Goal: Task Accomplishment & Management: Complete application form

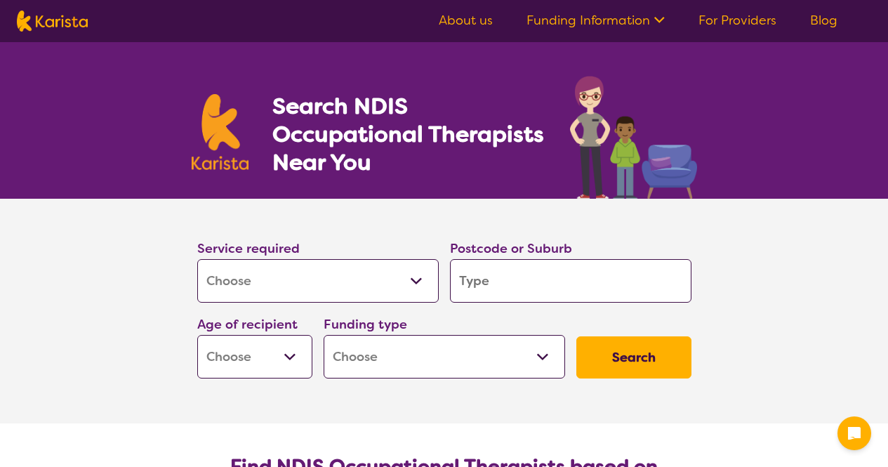
select select "[MEDICAL_DATA]"
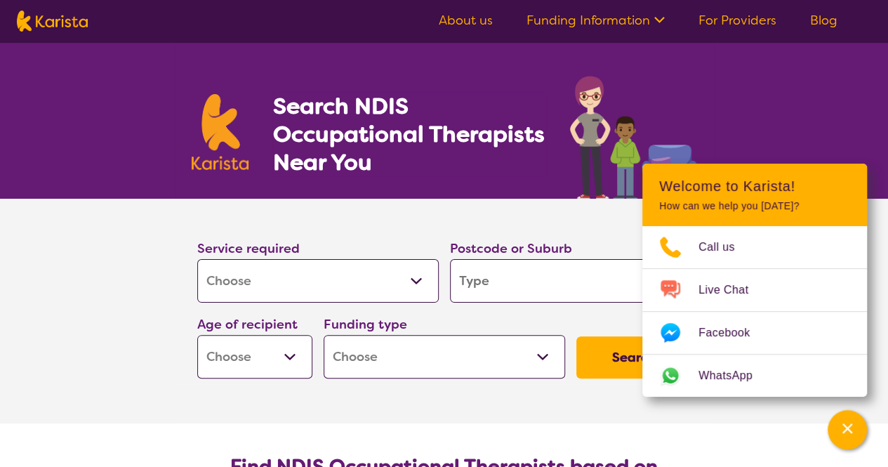
click at [821, 117] on div "Search NDIS Occupational Therapists Near You" at bounding box center [444, 120] width 888 height 157
click at [417, 282] on select "Allied Health Assistant Assessment ([MEDICAL_DATA] or [MEDICAL_DATA]) Behaviour…" at bounding box center [318, 281] width 242 height 44
click at [197, 259] on select "Allied Health Assistant Assessment ([MEDICAL_DATA] or [MEDICAL_DATA]) Behaviour…" at bounding box center [318, 281] width 242 height 44
click at [472, 296] on input "search" at bounding box center [571, 281] width 242 height 44
type input "b"
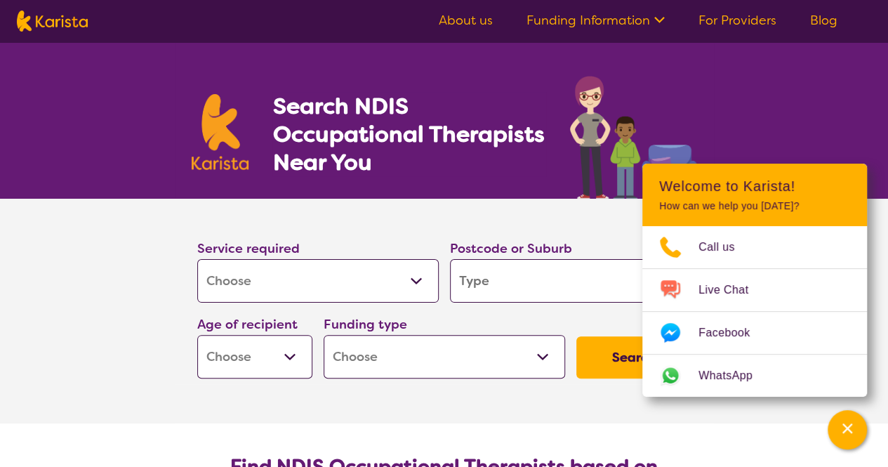
type input "b"
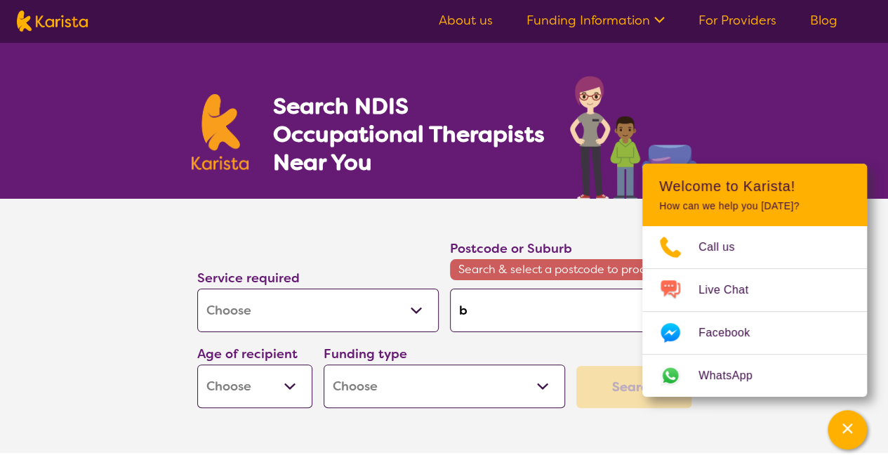
type input "ba"
type input "ban"
type input "bank"
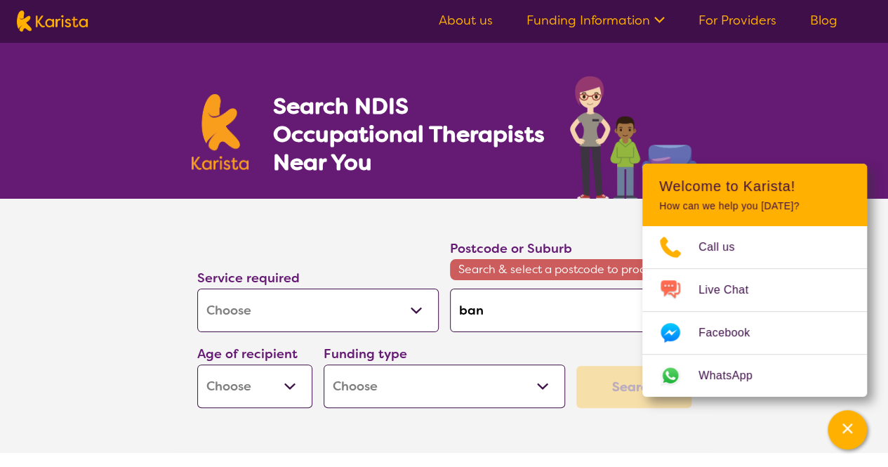
type input "bank"
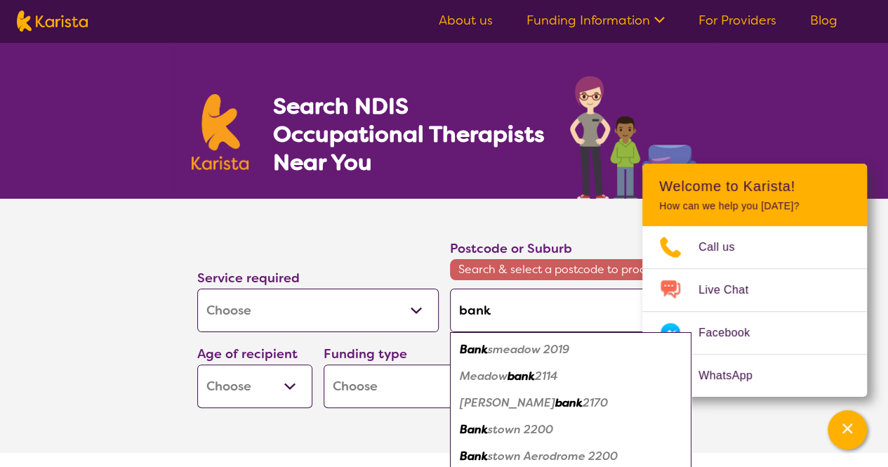
type input "banks"
click at [515, 381] on em "town 2200" at bounding box center [523, 376] width 60 height 15
type input "2200"
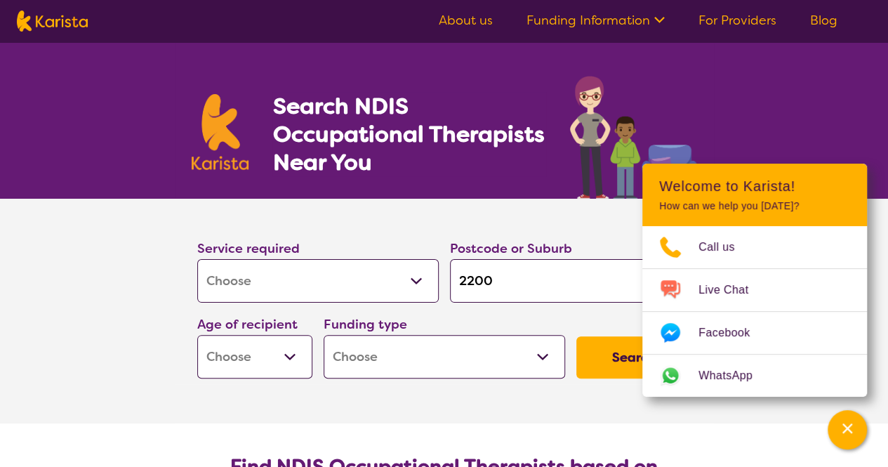
click at [291, 352] on select "Early Childhood - 0 to 9 Child - 10 to 11 Adolescent - 12 to 17 Adult - 18 to 6…" at bounding box center [254, 357] width 115 height 44
select select "AD"
click at [197, 335] on select "Early Childhood - 0 to 9 Child - 10 to 11 Adolescent - 12 to 17 Adult - 18 to 6…" at bounding box center [254, 357] width 115 height 44
select select "AD"
click at [544, 356] on select "Home Care Package (HCP) National Disability Insurance Scheme (NDIS) I don't know" at bounding box center [445, 357] width 242 height 44
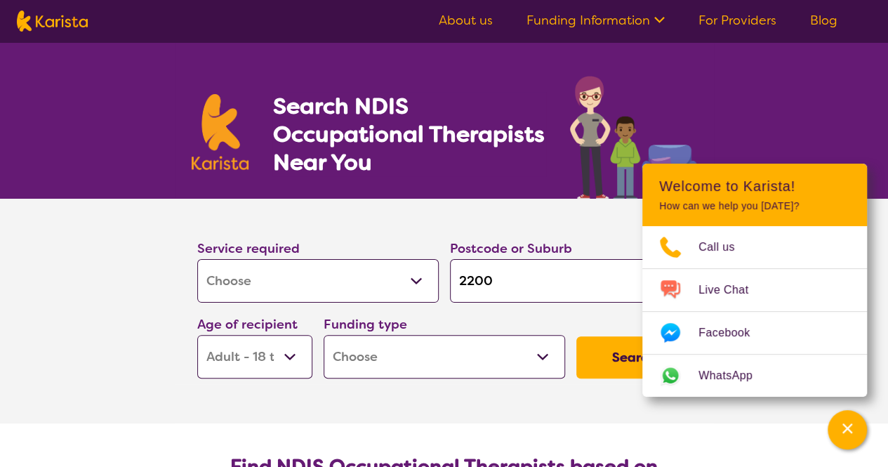
select select "NDIS"
click at [324, 335] on select "Home Care Package (HCP) National Disability Insurance Scheme (NDIS) I don't know" at bounding box center [445, 357] width 242 height 44
select select "NDIS"
click at [609, 412] on section "Service required Allied Health Assistant Assessment ([MEDICAL_DATA] or [MEDICAL…" at bounding box center [445, 311] width 562 height 225
click at [622, 353] on button "Search" at bounding box center [634, 357] width 115 height 42
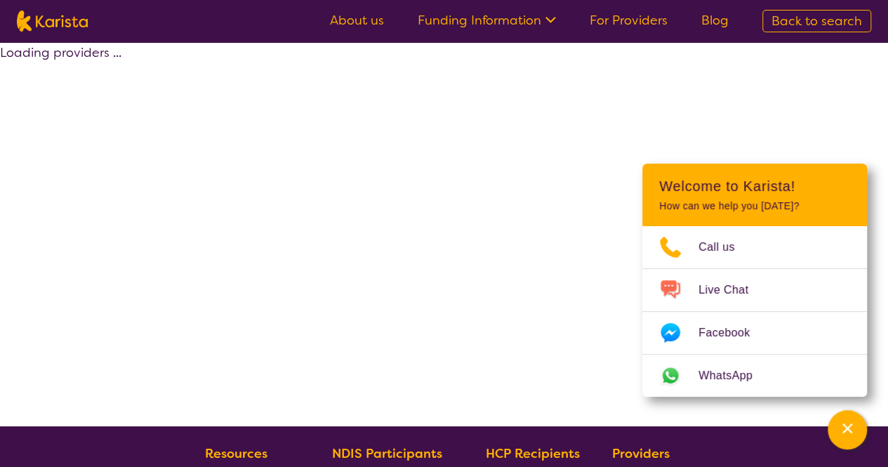
select select "by_score"
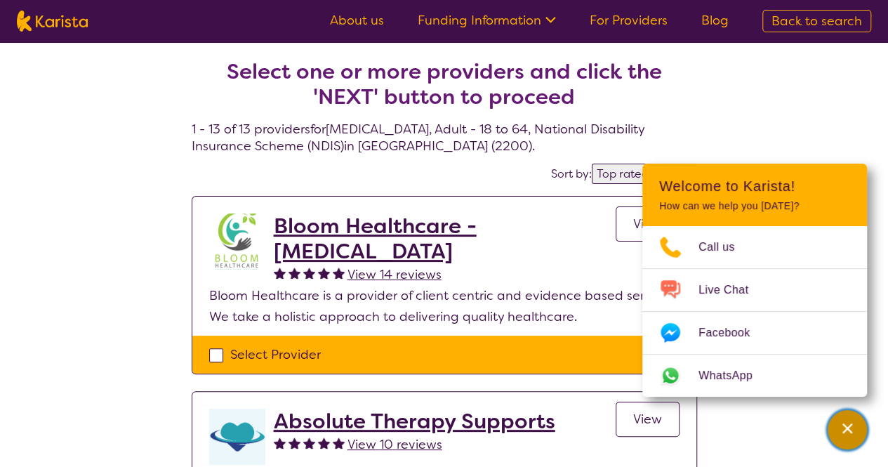
click at [848, 428] on icon "Channel Menu" at bounding box center [848, 428] width 10 height 10
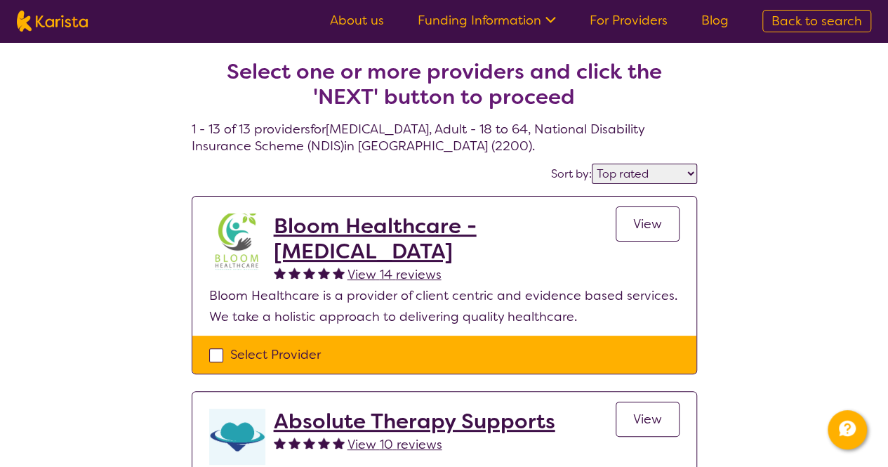
click at [650, 221] on span "View" at bounding box center [647, 224] width 29 height 17
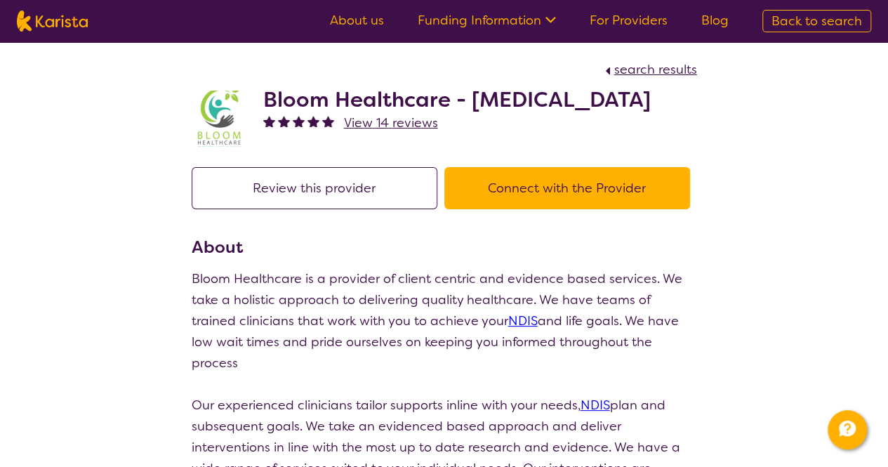
click at [540, 209] on button "Connect with the Provider" at bounding box center [568, 188] width 246 height 42
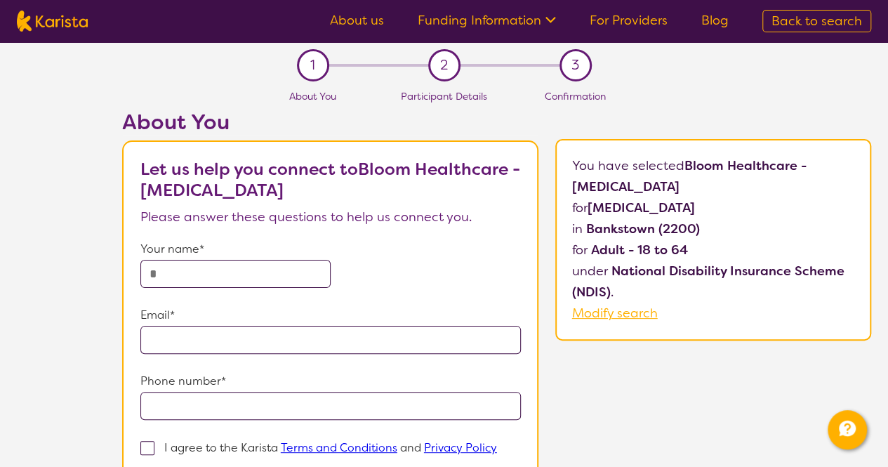
click at [167, 270] on input "text" at bounding box center [235, 274] width 190 height 28
type input "**********"
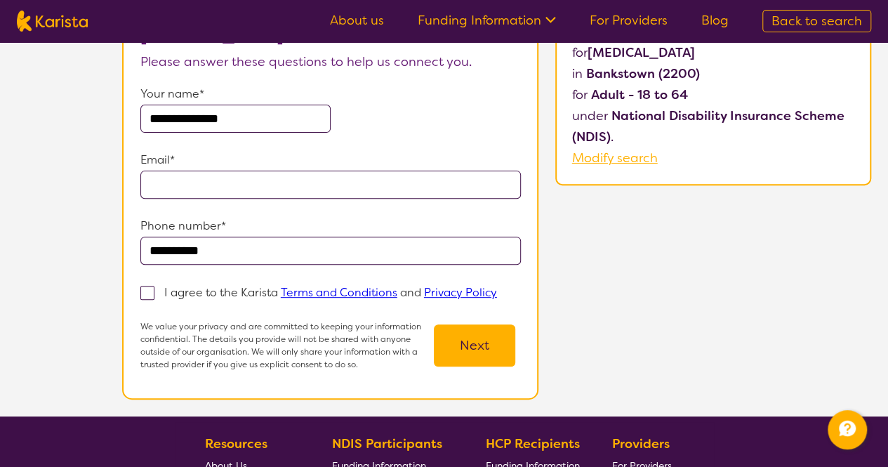
scroll to position [211, 0]
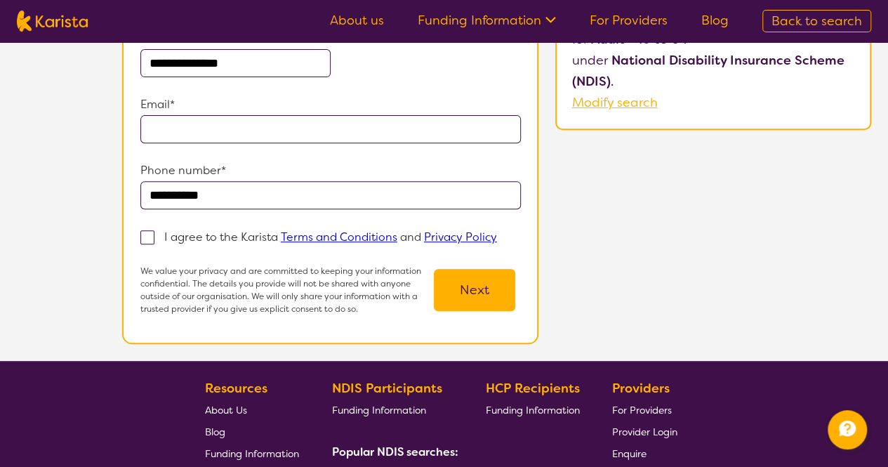
click at [157, 129] on input "email" at bounding box center [330, 129] width 381 height 28
type input "**********"
click at [150, 240] on span at bounding box center [147, 237] width 14 height 14
click at [497, 240] on input "I agree to the Karista Terms and Conditions and Privacy Policy" at bounding box center [501, 236] width 9 height 9
checkbox input "true"
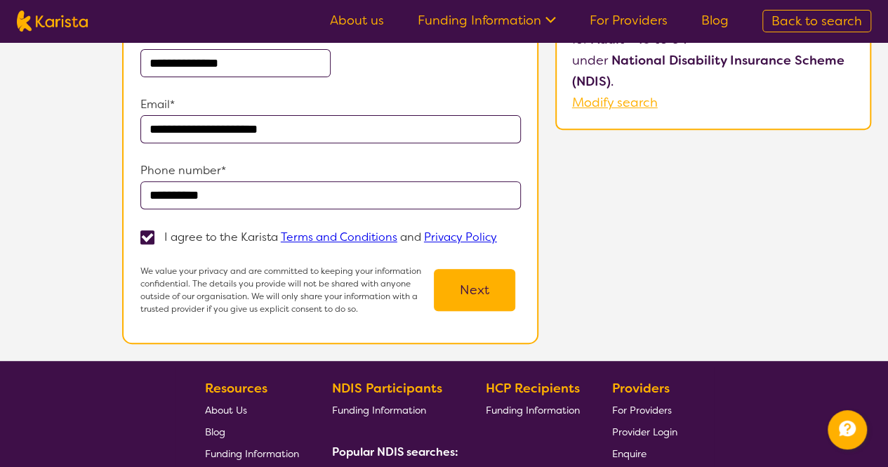
click at [463, 293] on button "Next" at bounding box center [474, 290] width 81 height 42
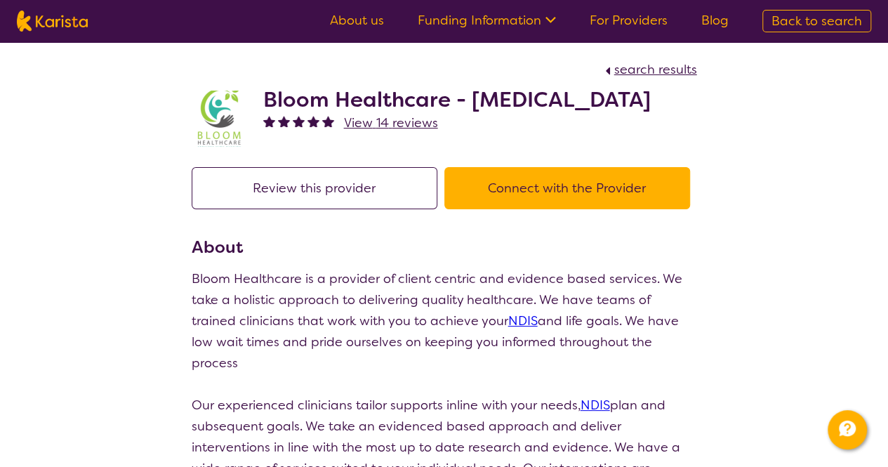
drag, startPoint x: 263, startPoint y: 99, endPoint x: 354, endPoint y: 124, distance: 93.9
click at [354, 112] on h2 "Bloom Healthcare - [MEDICAL_DATA]" at bounding box center [457, 99] width 388 height 25
copy h2 "Bloom Healthcare - [MEDICAL_DATA]"
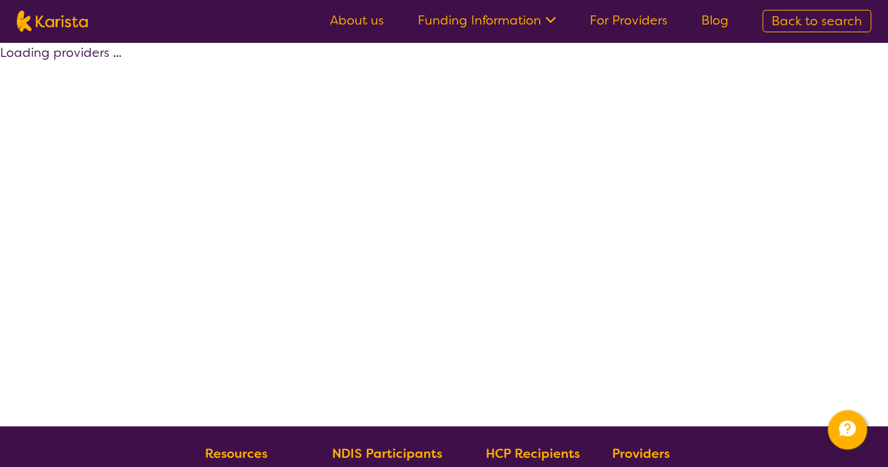
select select "by_score"
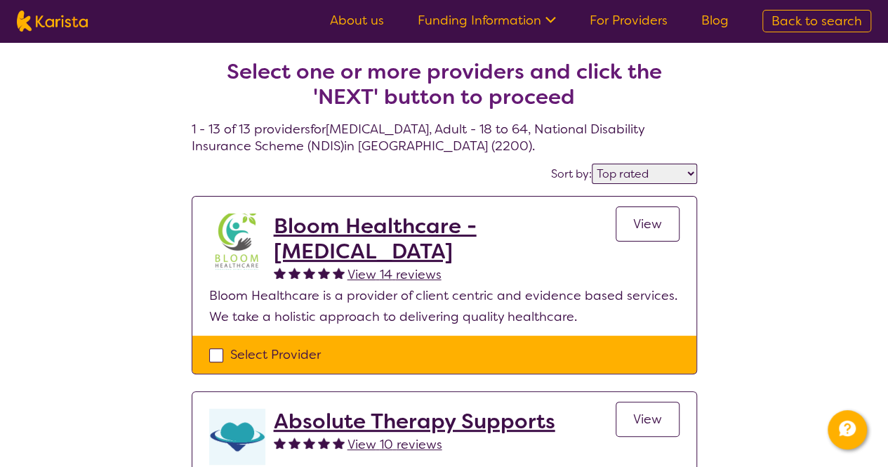
select select "[MEDICAL_DATA]"
select select "AD"
select select "NDIS"
select select "[MEDICAL_DATA]"
select select "AD"
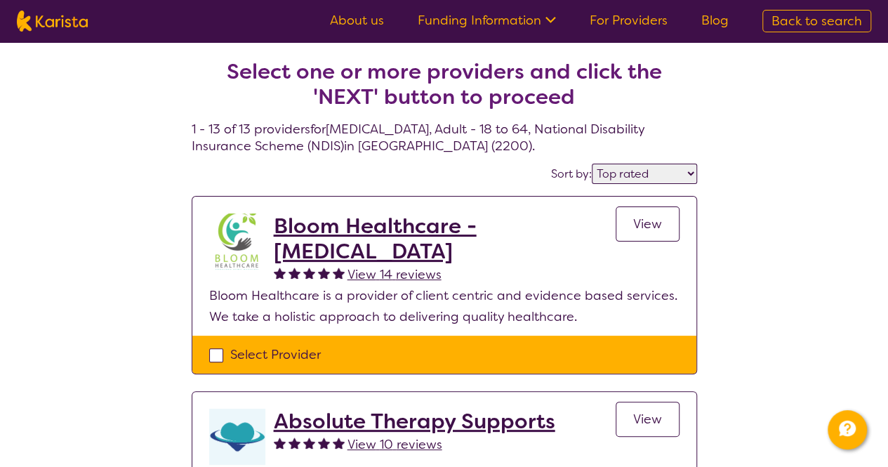
select select "NDIS"
